Goal: Find specific page/section: Find specific page/section

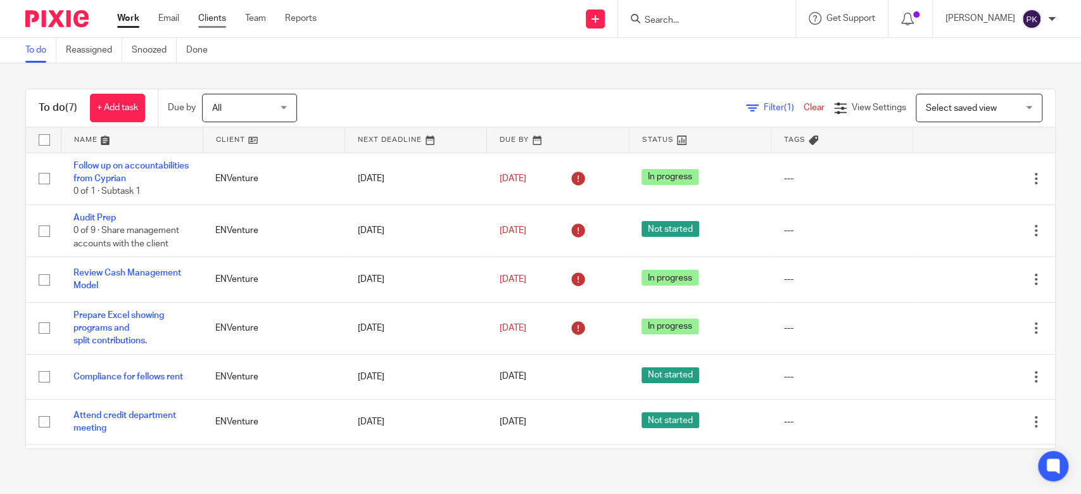
click at [220, 21] on link "Clients" at bounding box center [212, 18] width 28 height 13
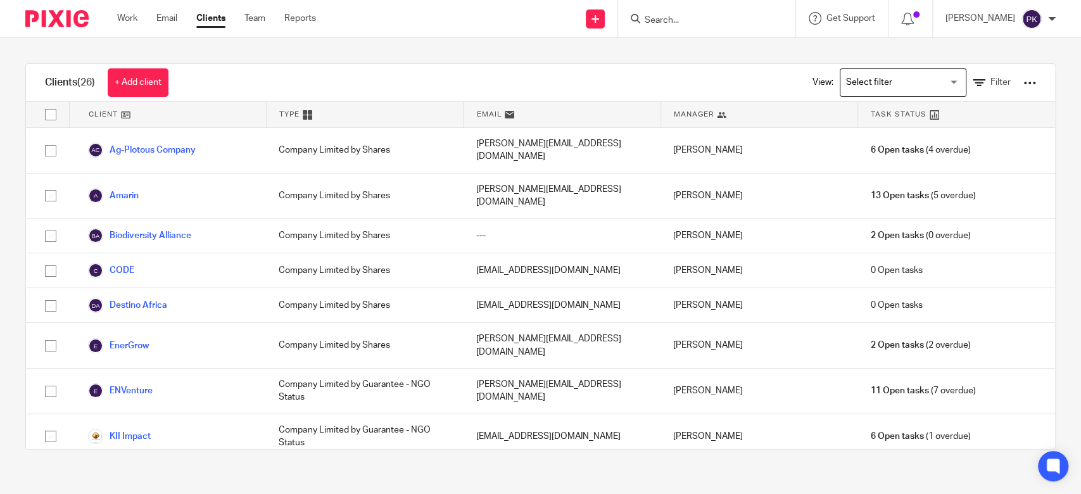
click at [136, 383] on link "ENVenture" at bounding box center [120, 390] width 65 height 15
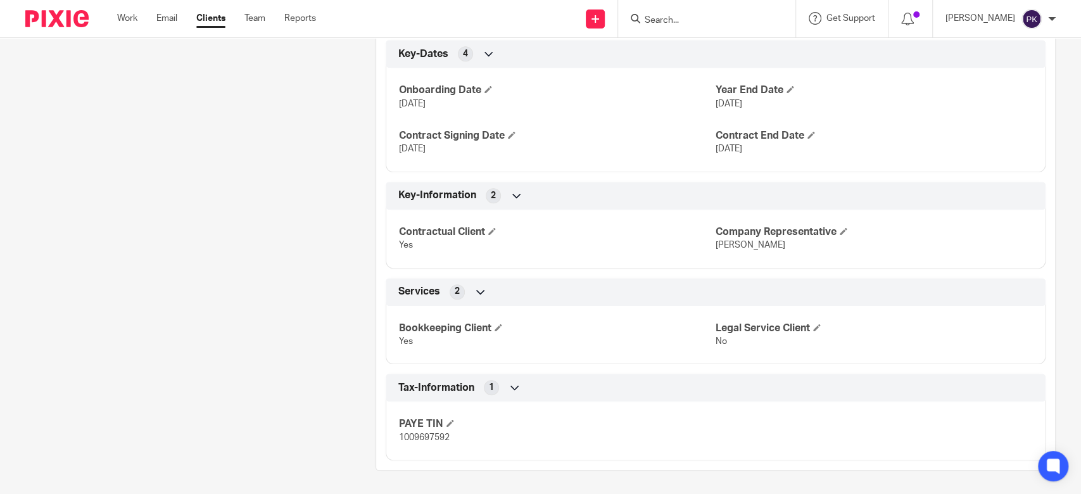
scroll to position [546, 0]
